Goal: Find specific page/section: Find specific page/section

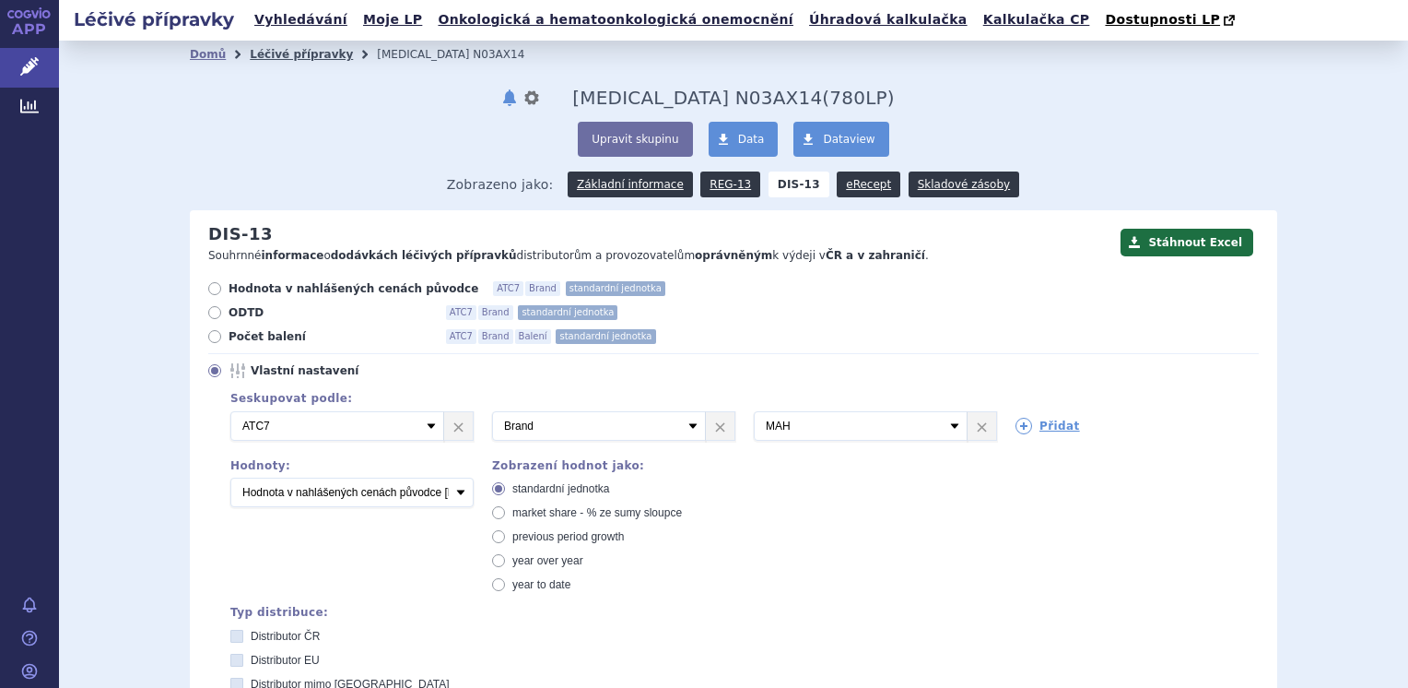
click at [268, 61] on link "Léčivé přípravky" at bounding box center [301, 54] width 103 height 13
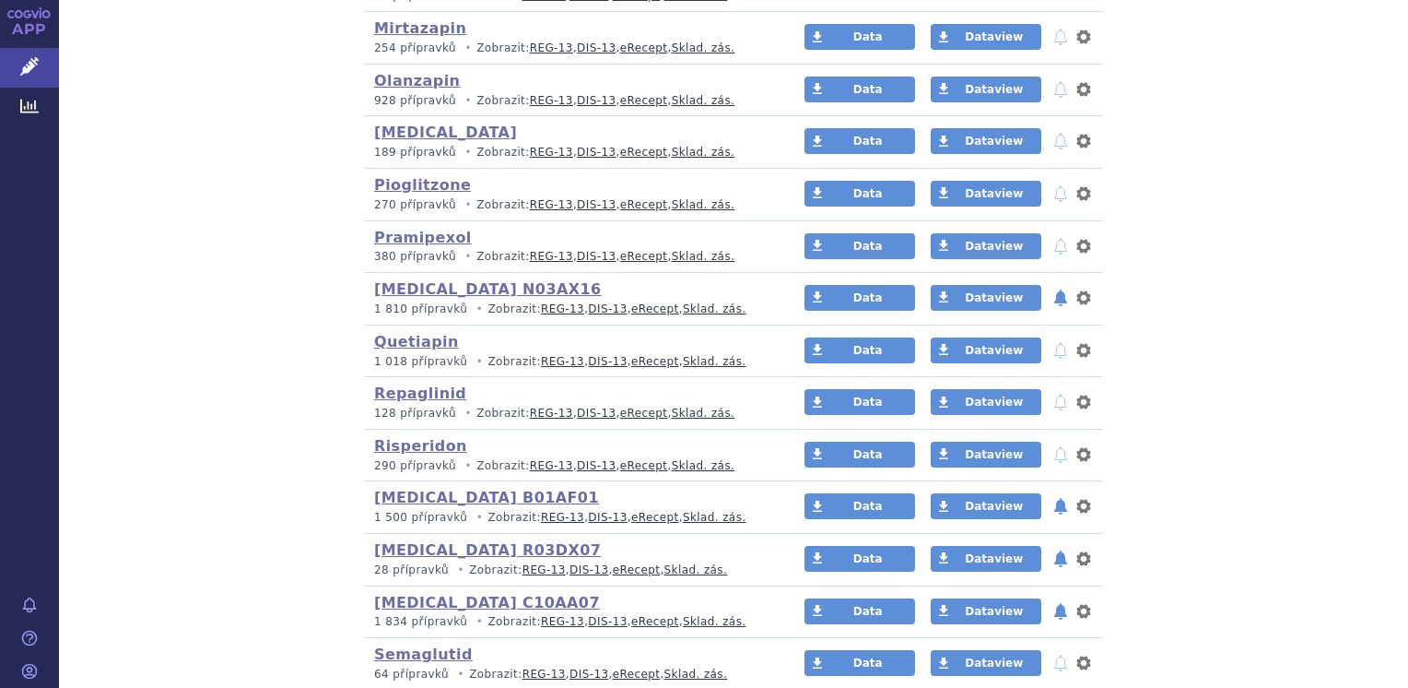
scroll to position [2790, 0]
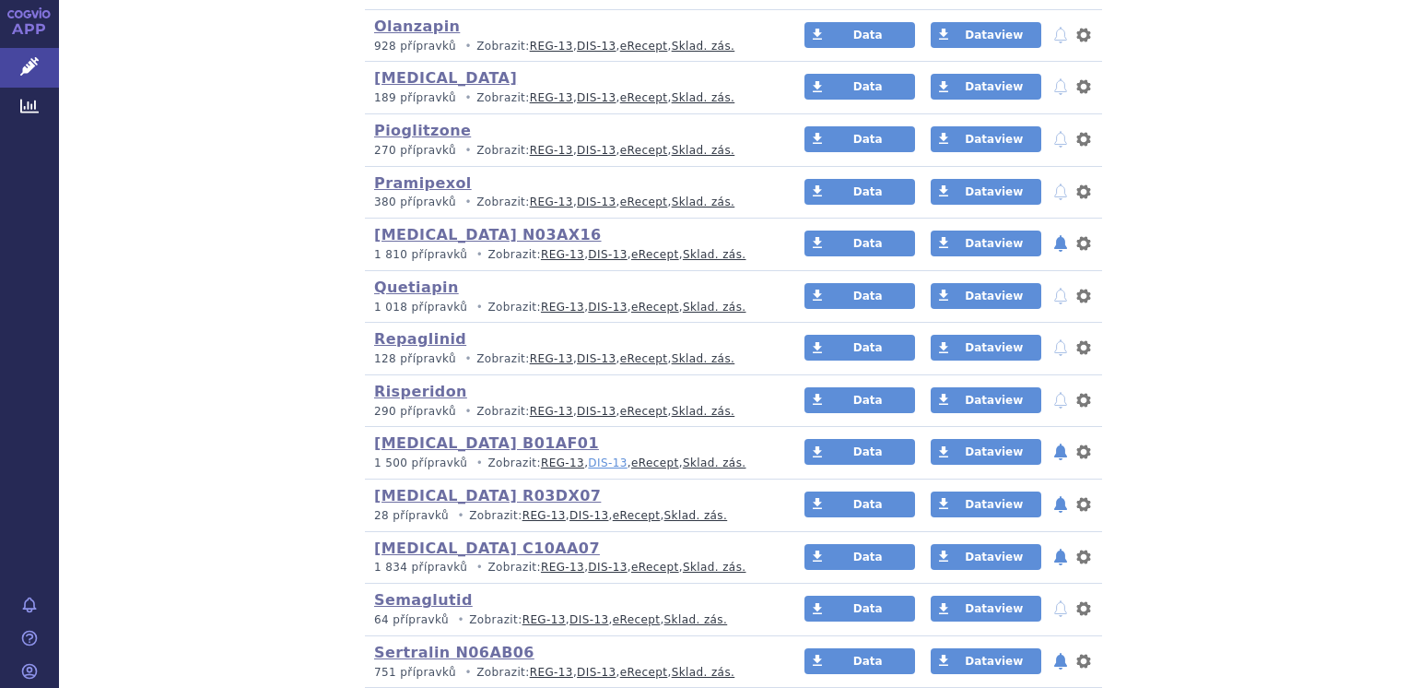
click at [588, 456] on link "DIS-13" at bounding box center [607, 462] width 39 height 13
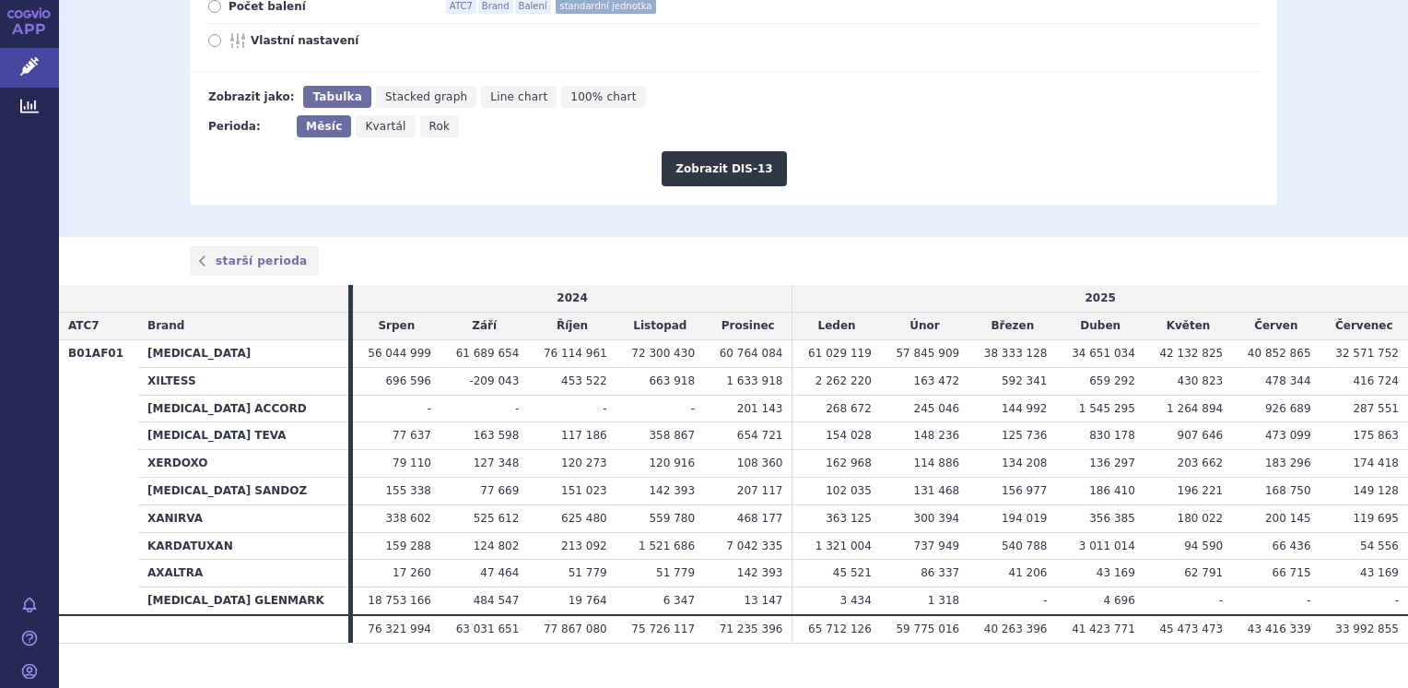
scroll to position [358, 0]
